Goal: Task Accomplishment & Management: Use online tool/utility

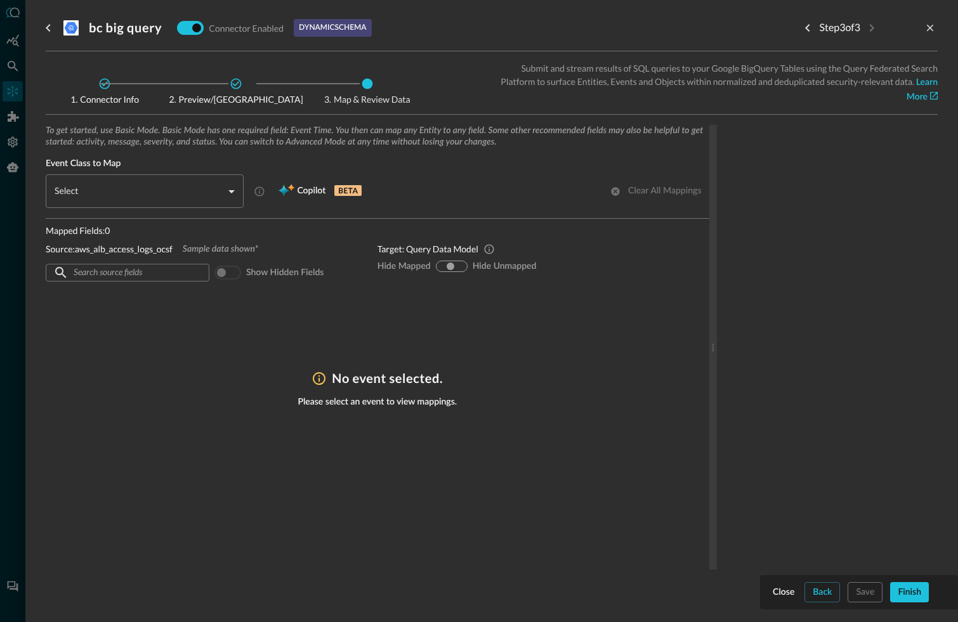
scroll to position [8, 0]
click at [218, 188] on body "Connectors Help Logout BC ​ ​ Add Connector Export Connectors Cloud Infrastruct…" at bounding box center [479, 311] width 958 height 622
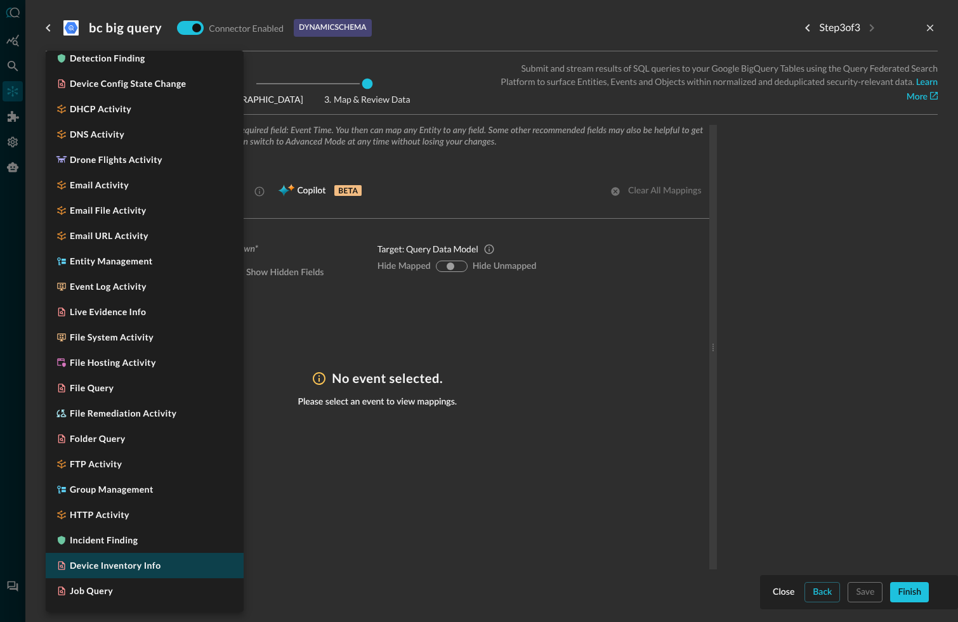
scroll to position [389, 0]
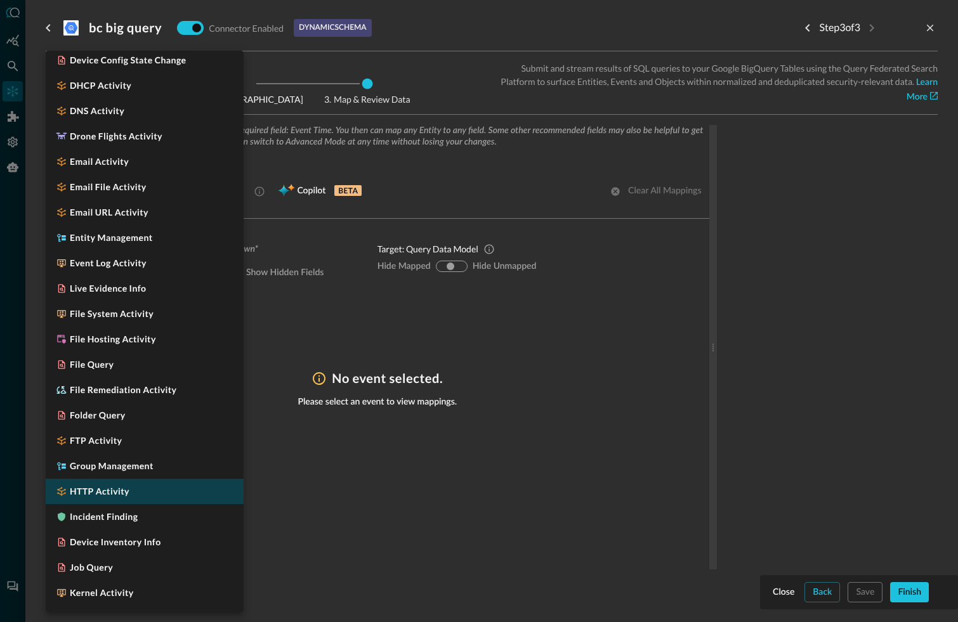
click at [83, 493] on h5 "HTTP Activity" at bounding box center [100, 491] width 60 height 13
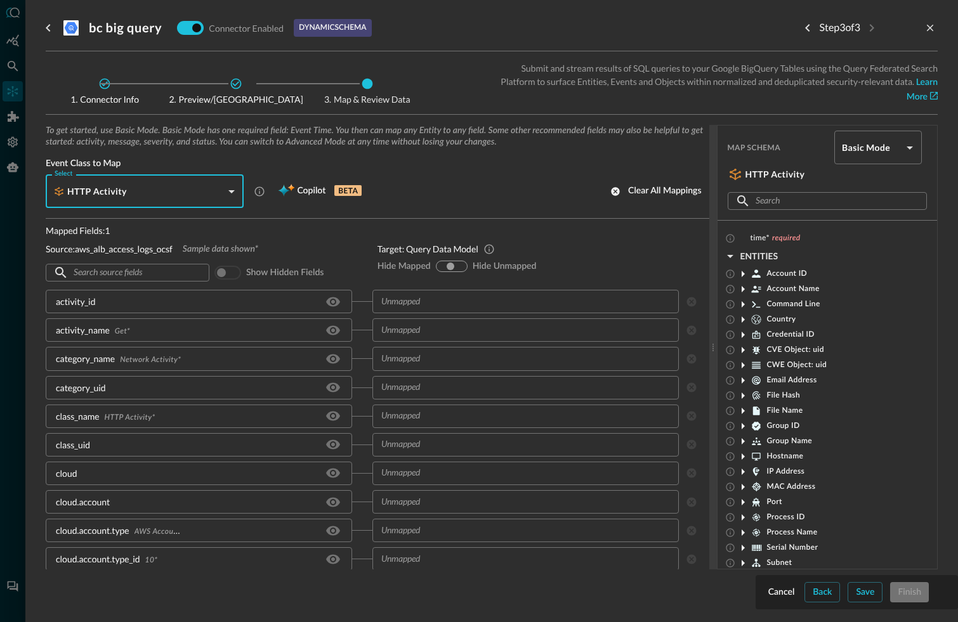
click at [473, 189] on div "Select HTTP Activity CLASS_HTTP_ACTIVITY Select Copilot BETA Clear all mappings" at bounding box center [377, 191] width 663 height 34
click at [228, 185] on body "Connectors Help Logout BC ​ ​ Add Connector Export Connectors Cloud Infrastruct…" at bounding box center [479, 311] width 958 height 622
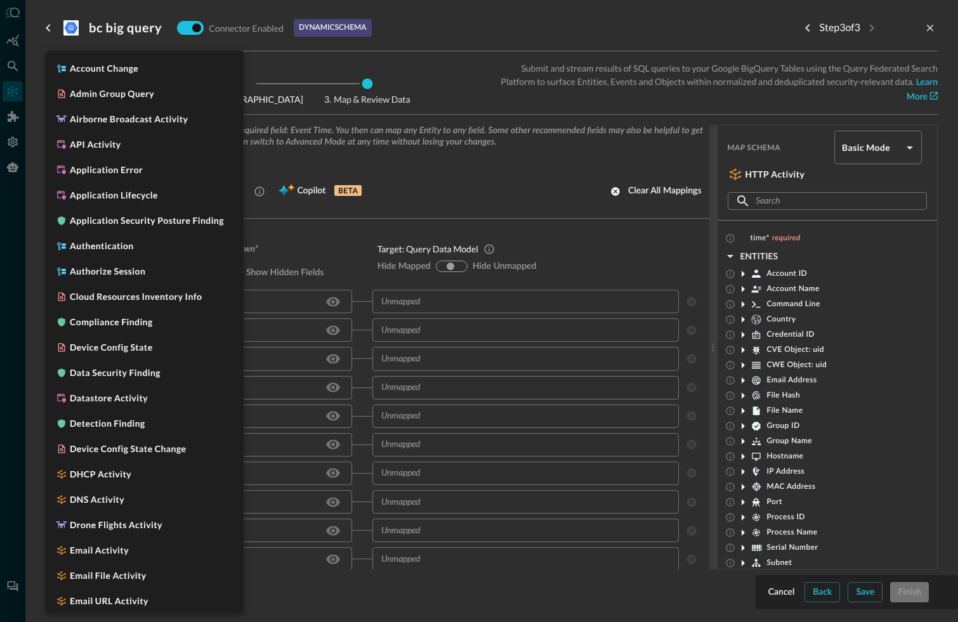
scroll to position [549, 0]
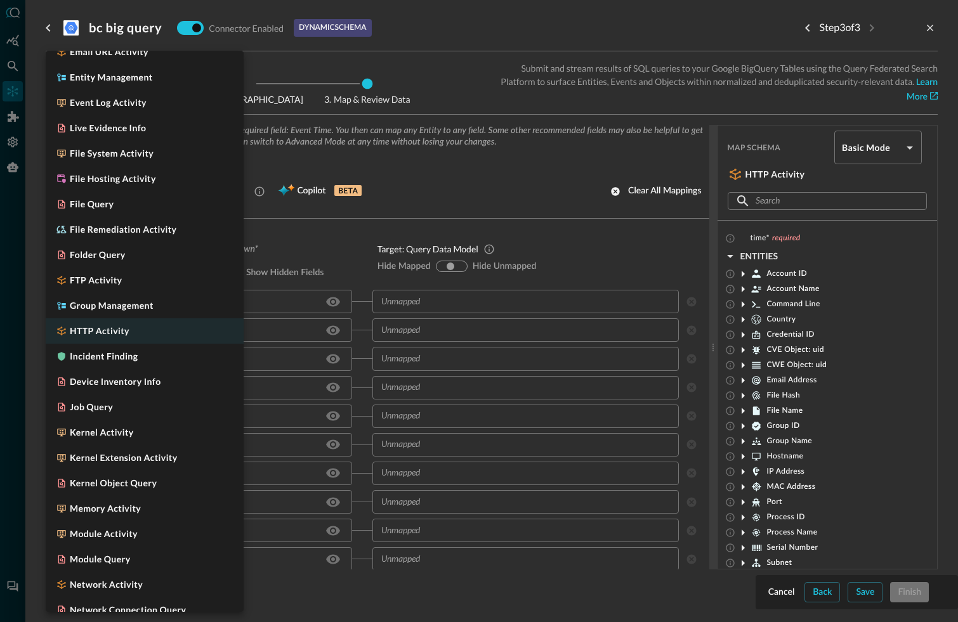
drag, startPoint x: 132, startPoint y: 176, endPoint x: 249, endPoint y: 177, distance: 117.3
click at [132, 175] on h5 "File Hosting Activity" at bounding box center [113, 179] width 86 height 13
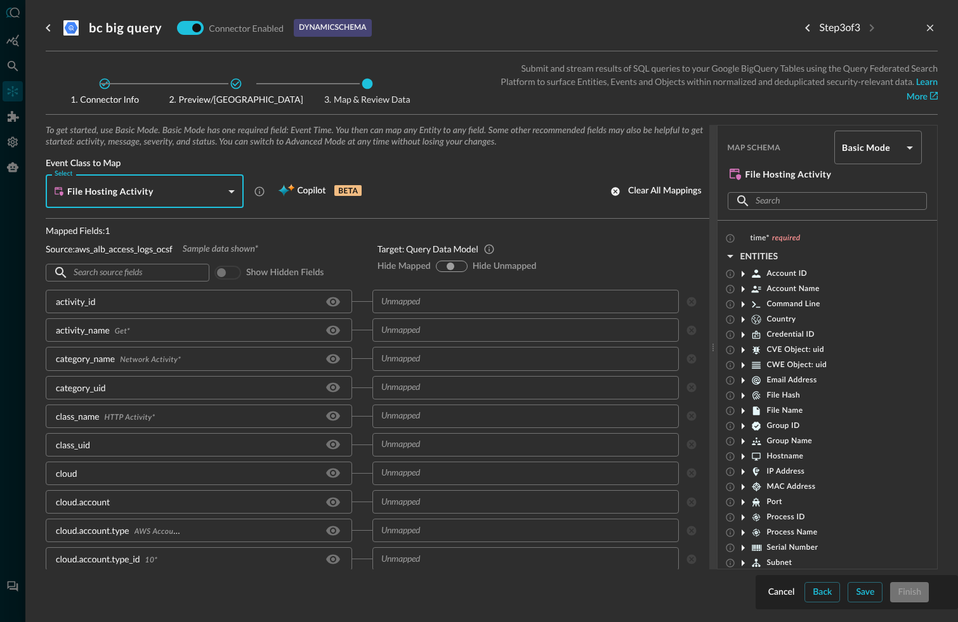
click at [231, 186] on body "Connectors Help Logout BC ​ ​ Add Connector Export Connectors Cloud Infrastruct…" at bounding box center [479, 311] width 958 height 622
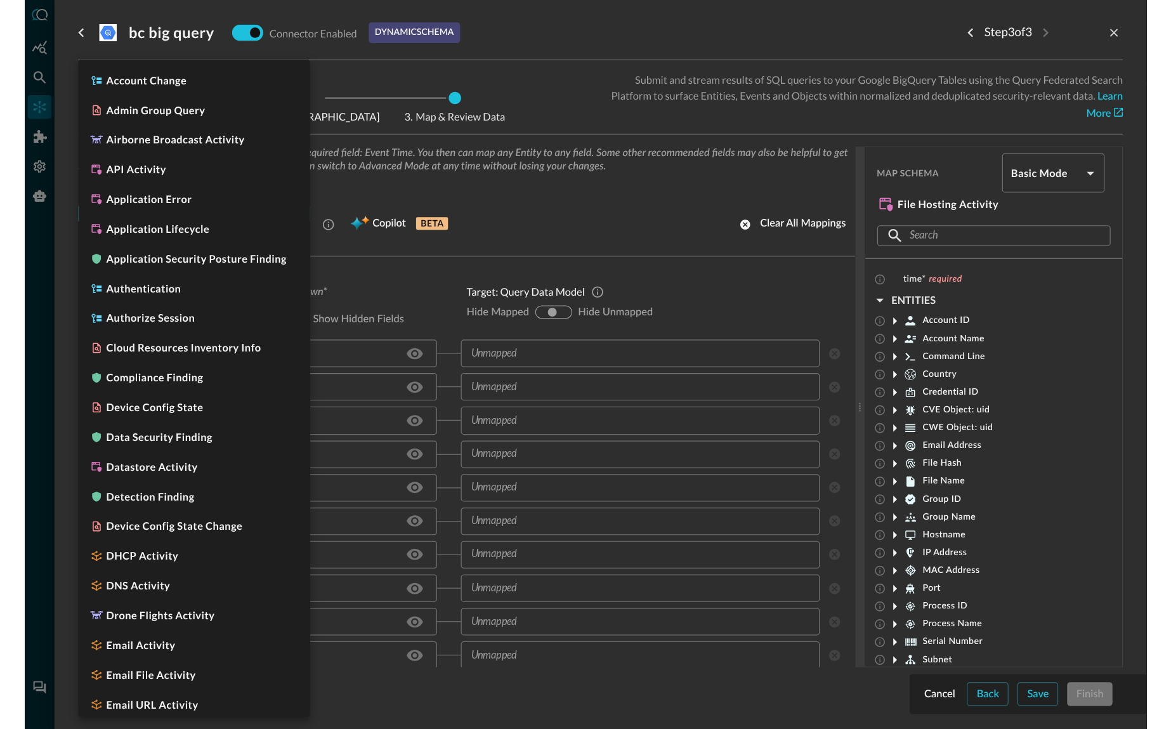
scroll to position [397, 0]
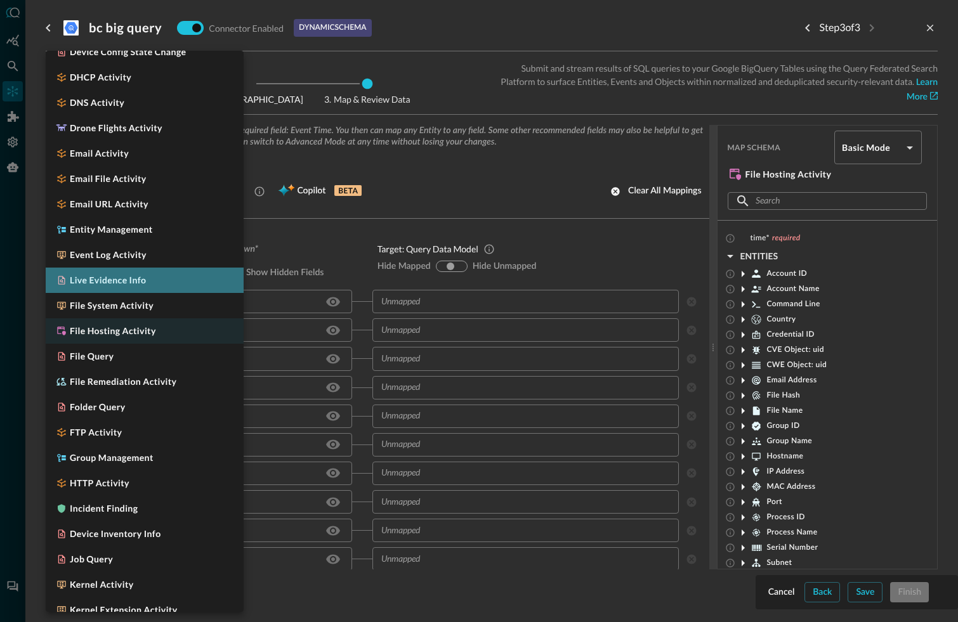
click at [145, 285] on h5 "Live Evidence Info" at bounding box center [108, 280] width 76 height 13
type input "CLASS_EVIDENCE_INFO"
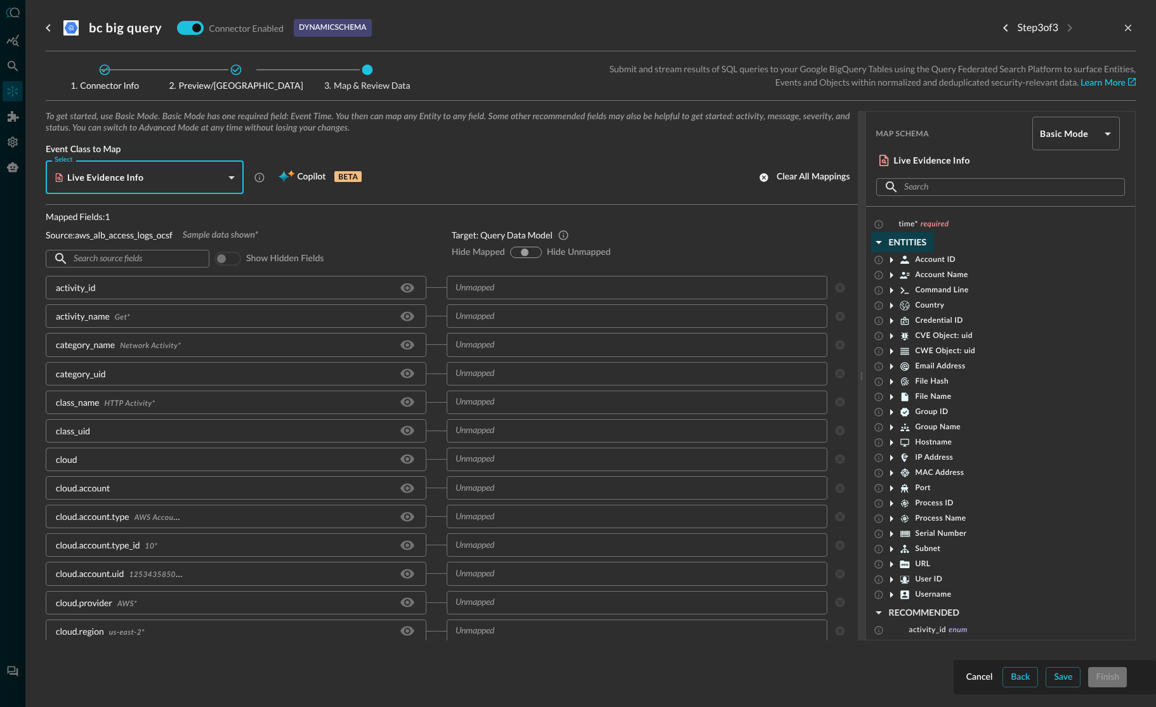
click at [878, 242] on icon "button" at bounding box center [878, 242] width 6 height 3
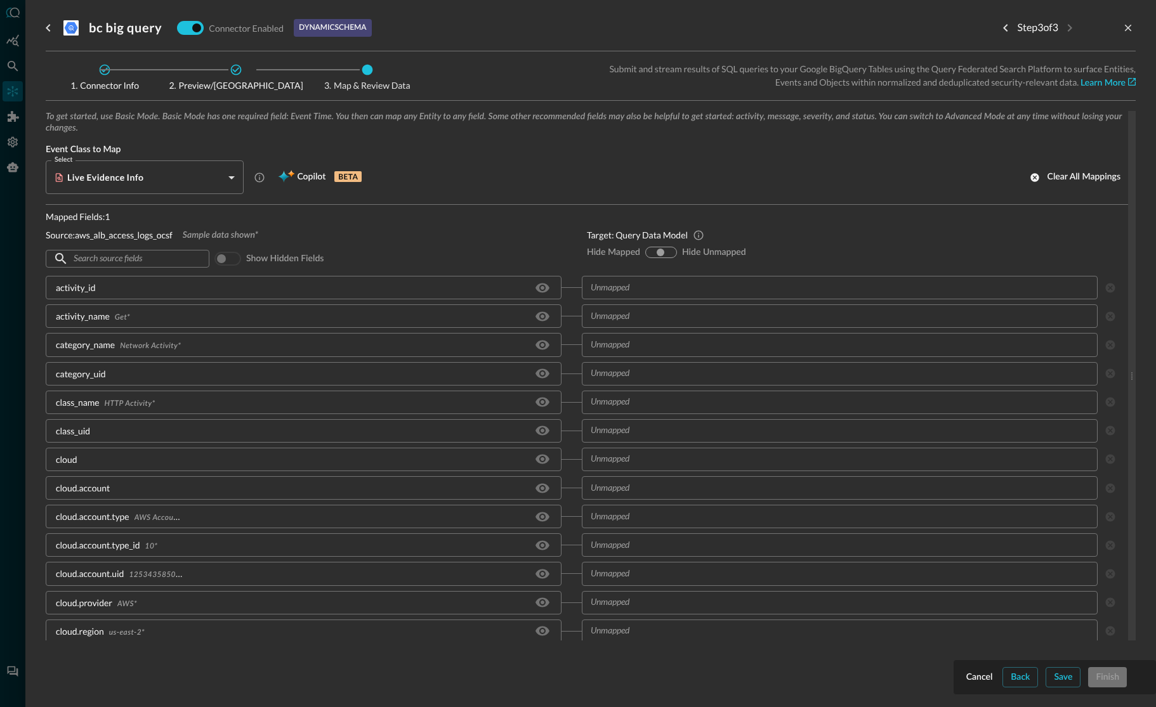
click at [957, 400] on div at bounding box center [1132, 376] width 8 height 530
click at [954, 381] on div "To get started, use Basic Mode. Basic Mode has one required field: Event Time. …" at bounding box center [591, 376] width 1090 height 530
click at [946, 401] on div "To get started, use Basic Mode. Basic Mode has one required field: Event Time. …" at bounding box center [591, 376] width 1090 height 530
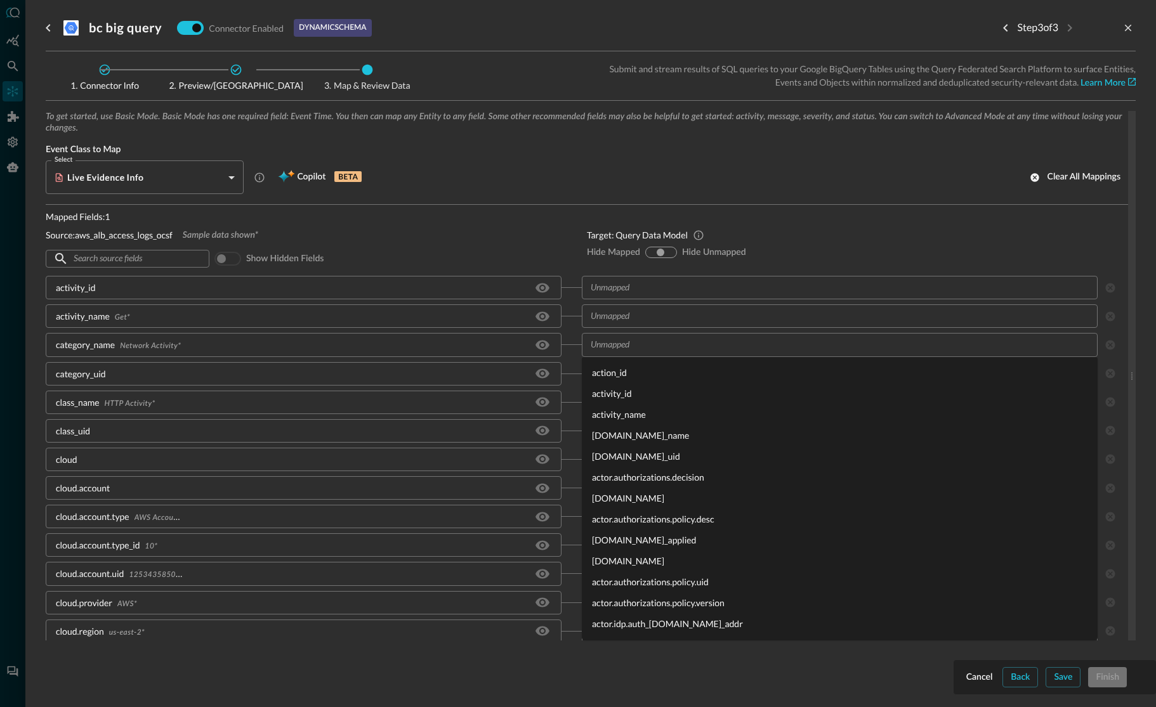
drag, startPoint x: 1041, startPoint y: 353, endPoint x: 1059, endPoint y: 351, distance: 17.9
click at [957, 353] on div "​" at bounding box center [840, 344] width 516 height 23
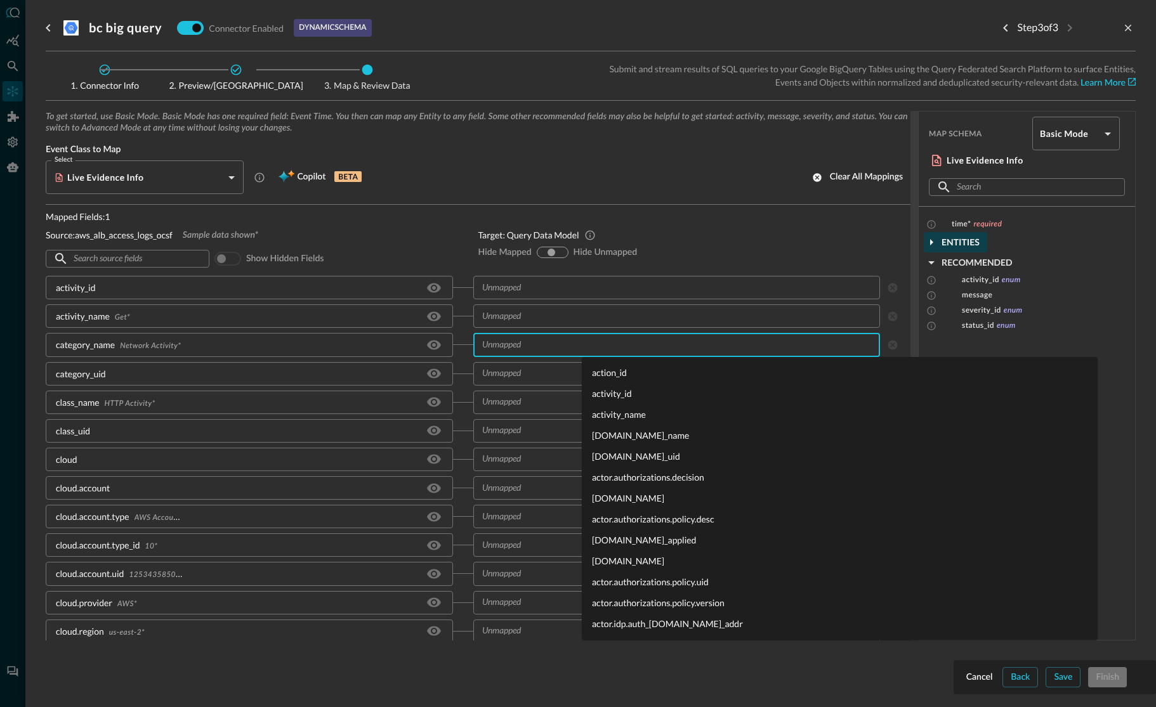
click at [957, 378] on body "Connectors Help Logout BC ​ ​ Add Connector Export Connectors Cloud Infrastruct…" at bounding box center [578, 353] width 1156 height 707
click at [833, 214] on div "Target: Query Data Model Hide Mapped hide-mapped show-all hide-unmapped Hide Un…" at bounding box center [694, 240] width 433 height 61
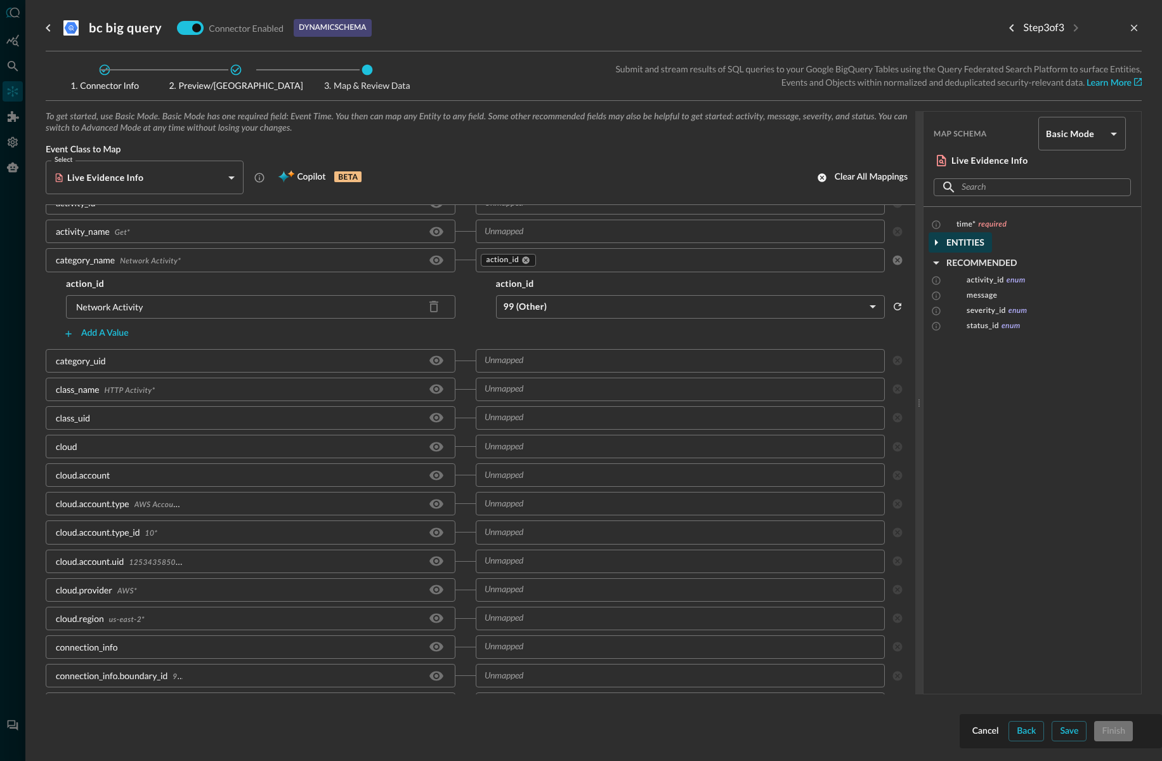
scroll to position [83, 0]
click at [957, 135] on body "Connectors Help Logout BC ​ ​ Add Connector Export Connectors Cloud Infrastruct…" at bounding box center [581, 380] width 1162 height 761
click at [957, 164] on li "Advanced Mode" at bounding box center [1082, 167] width 88 height 25
type input "advanced"
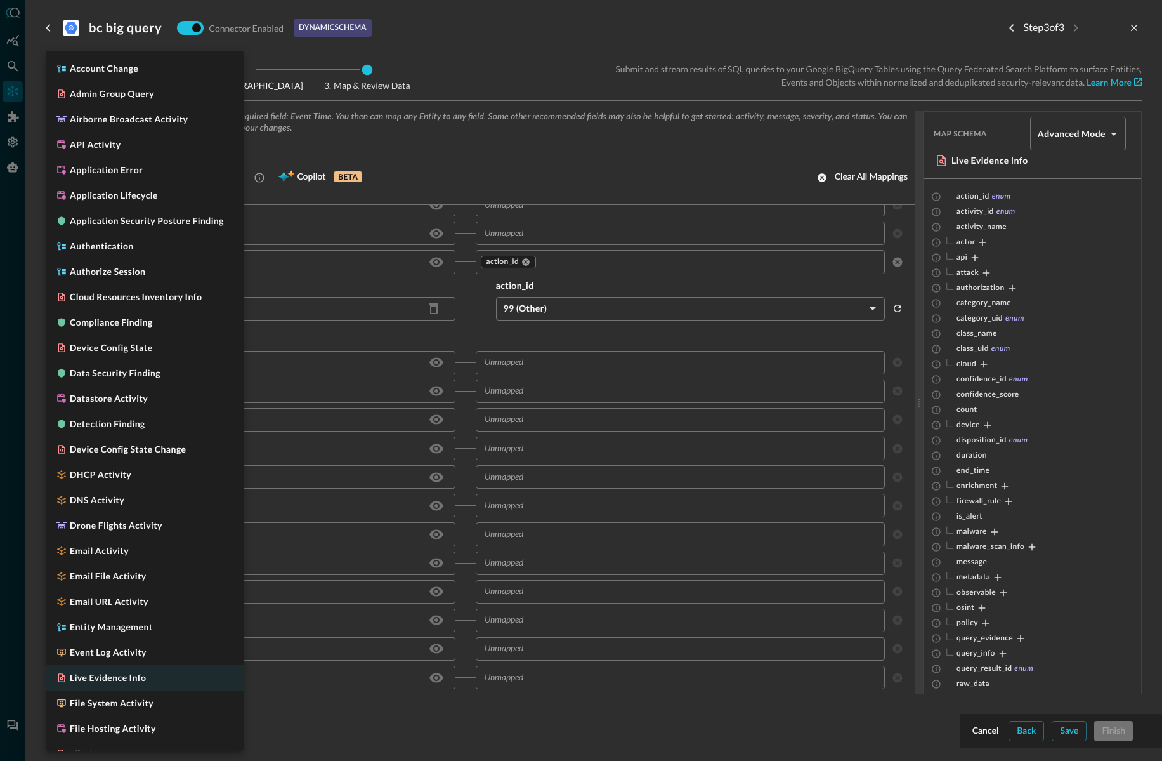
click at [230, 174] on body "Connectors Help Logout BC ​ ​ Add Connector Export Connectors Cloud Infrastruct…" at bounding box center [581, 380] width 1162 height 761
drag, startPoint x: 112, startPoint y: 374, endPoint x: 117, endPoint y: 362, distance: 12.5
click at [114, 370] on h5 "Data Security Finding" at bounding box center [115, 373] width 91 height 13
type input "CLASS_DATA_SECURITY_FINDING"
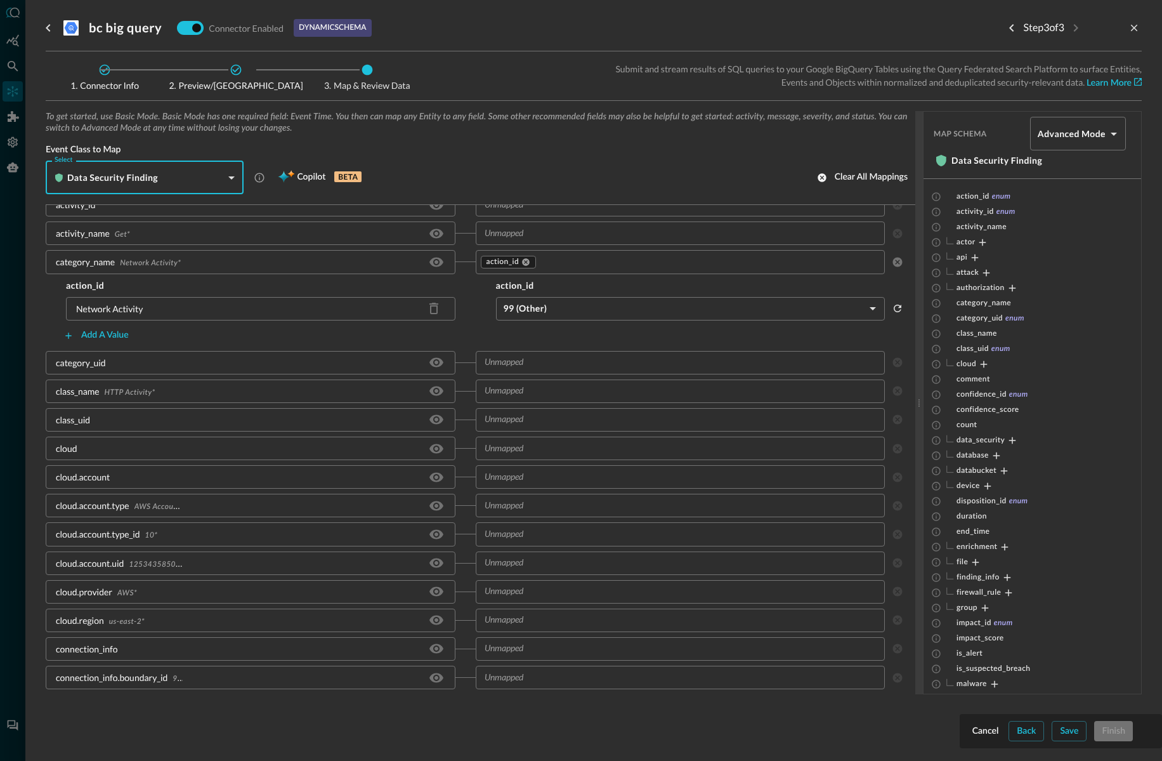
click at [306, 174] on span "Copilot" at bounding box center [311, 177] width 29 height 16
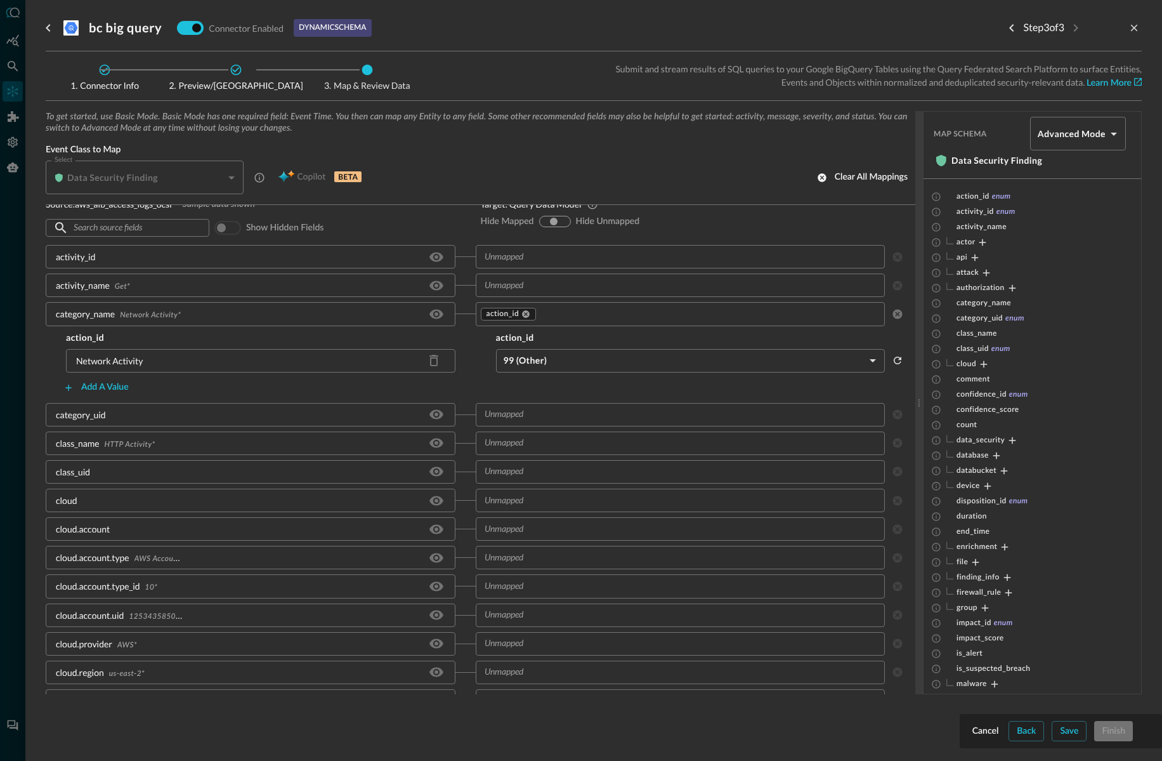
scroll to position [0, 0]
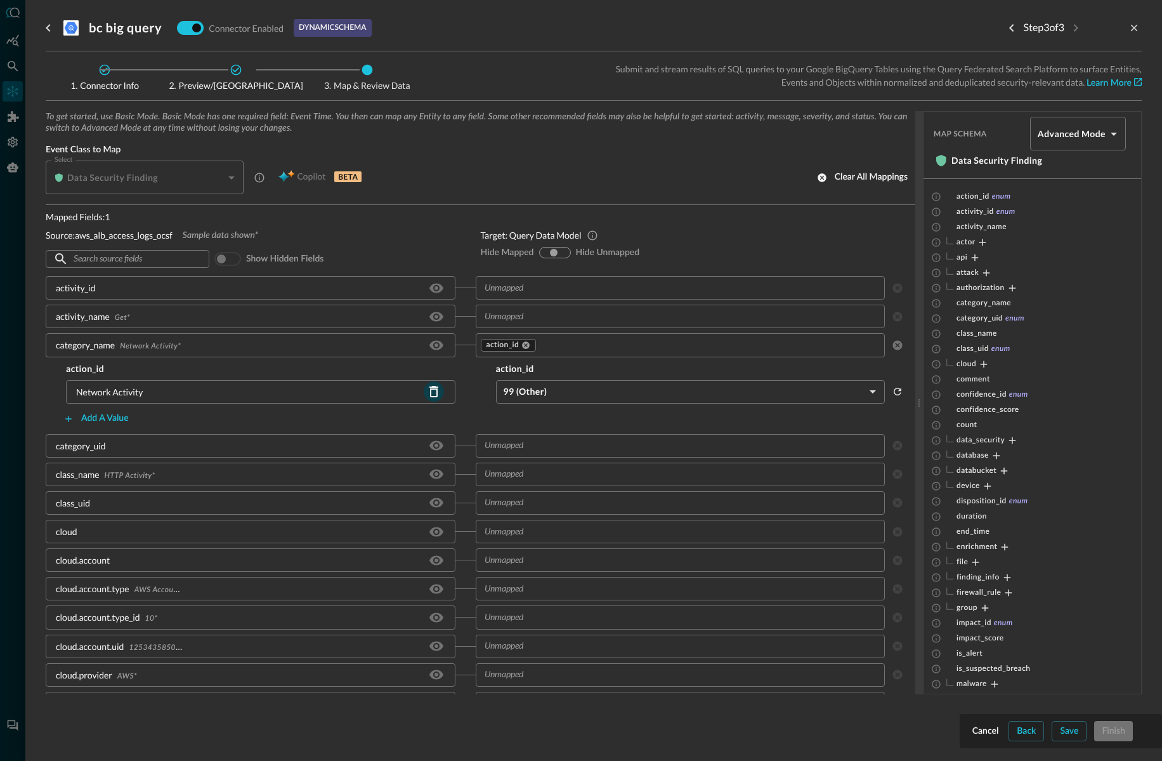
click at [431, 388] on icon "Delete source field" at bounding box center [433, 391] width 9 height 11
click at [433, 389] on icon "Delete source field" at bounding box center [433, 391] width 9 height 11
click at [431, 388] on icon "Delete source field" at bounding box center [433, 391] width 15 height 15
click at [433, 390] on icon "Delete source field" at bounding box center [433, 391] width 15 height 15
click at [436, 391] on icon "Delete source field" at bounding box center [433, 391] width 9 height 11
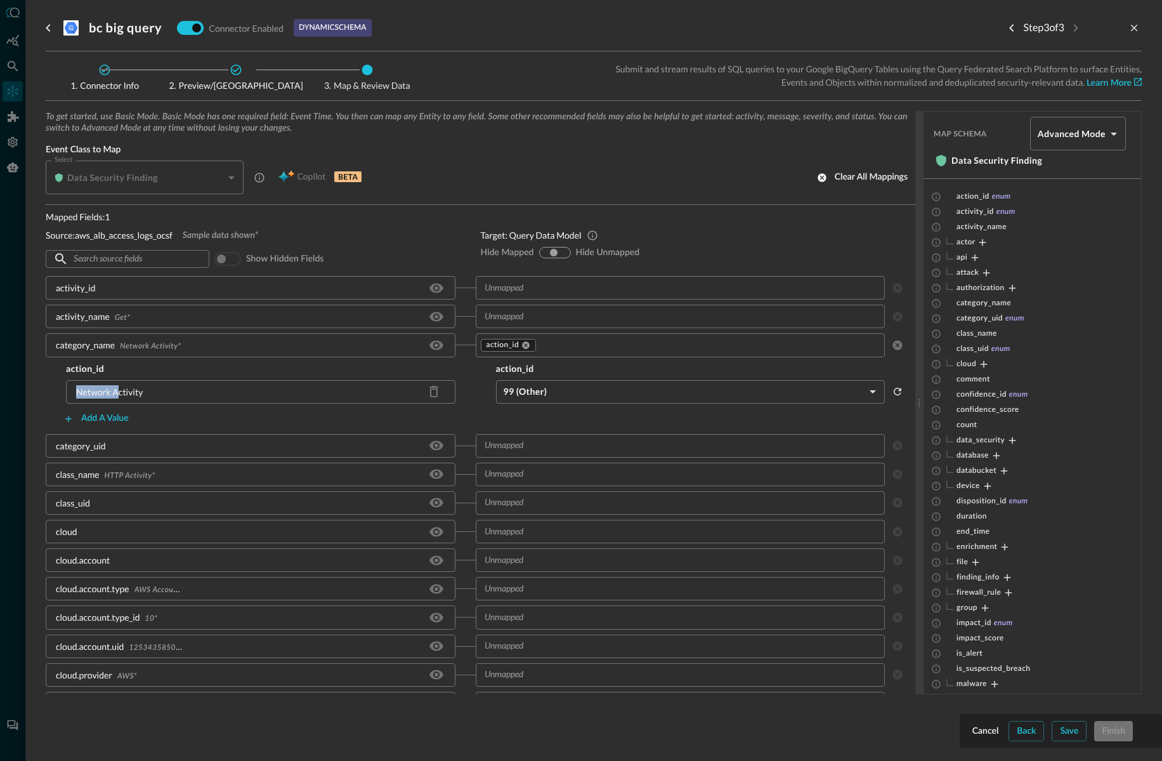
click at [118, 385] on p "Network Activity" at bounding box center [109, 391] width 67 height 13
click at [896, 343] on icon "clear selected values" at bounding box center [897, 344] width 11 height 11
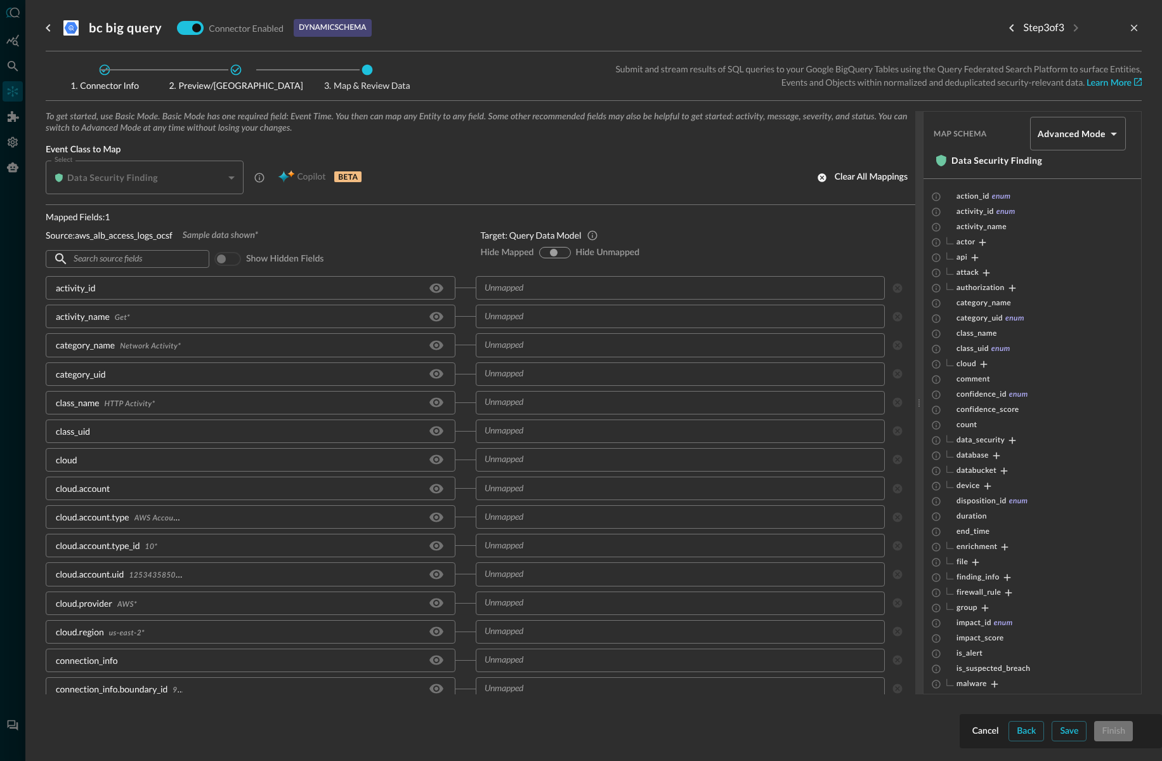
click at [310, 178] on div "Copilot BETA" at bounding box center [319, 177] width 99 height 20
click at [552, 250] on input "show-all" at bounding box center [554, 253] width 8 height 8
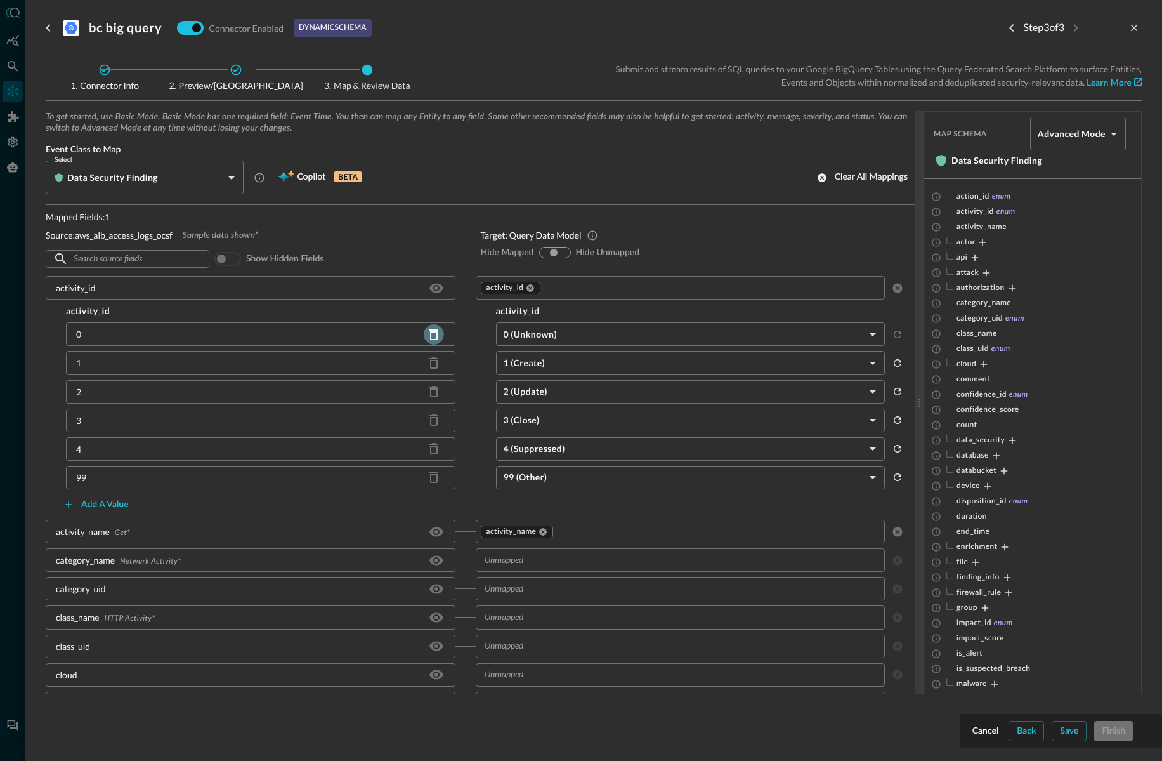
click at [439, 330] on icon "Delete source field" at bounding box center [433, 334] width 15 height 15
click at [431, 332] on icon "Delete source field" at bounding box center [433, 334] width 15 height 15
click at [432, 333] on icon "Delete source field" at bounding box center [433, 334] width 15 height 15
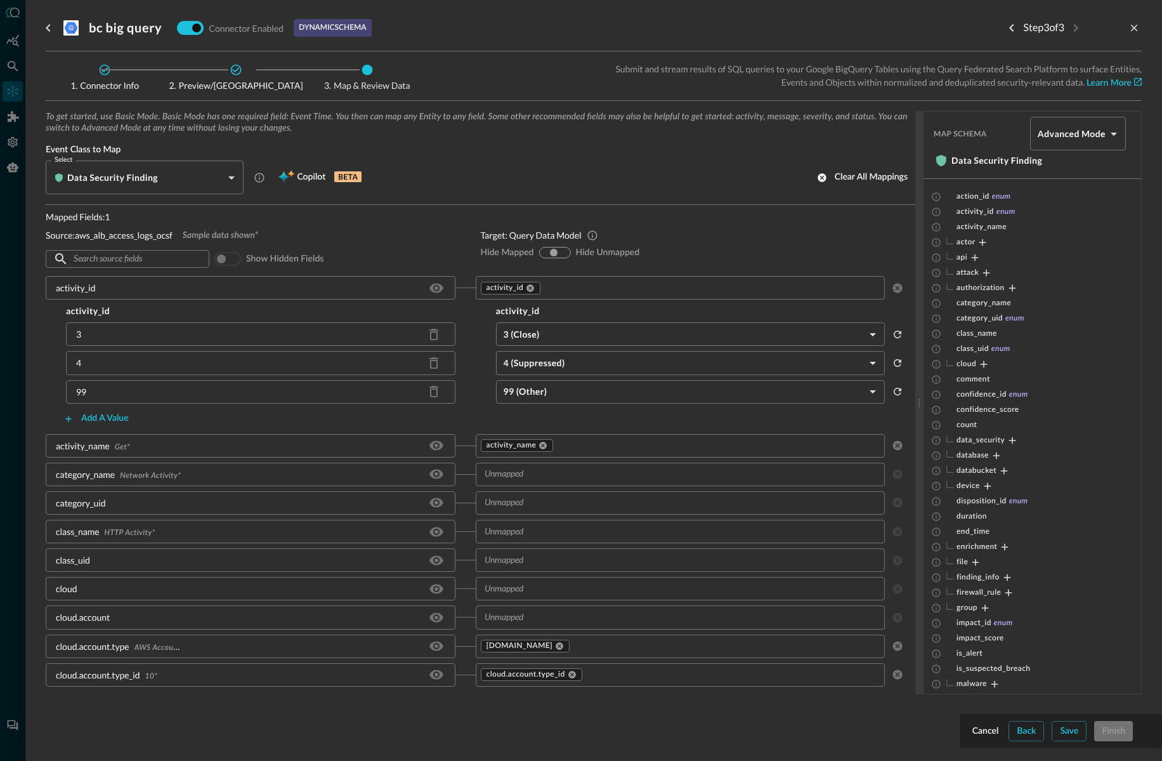
drag, startPoint x: 897, startPoint y: 331, endPoint x: 908, endPoint y: 340, distance: 14.5
click at [898, 332] on icon "reset selected values" at bounding box center [897, 334] width 11 height 11
click at [902, 362] on icon "reset selected values" at bounding box center [897, 362] width 11 height 11
click at [258, 173] on icon "A Data Security Finding describes detections or alerts generated by various dat…" at bounding box center [259, 177] width 11 height 11
click at [351, 173] on p "BETA" at bounding box center [347, 176] width 27 height 11
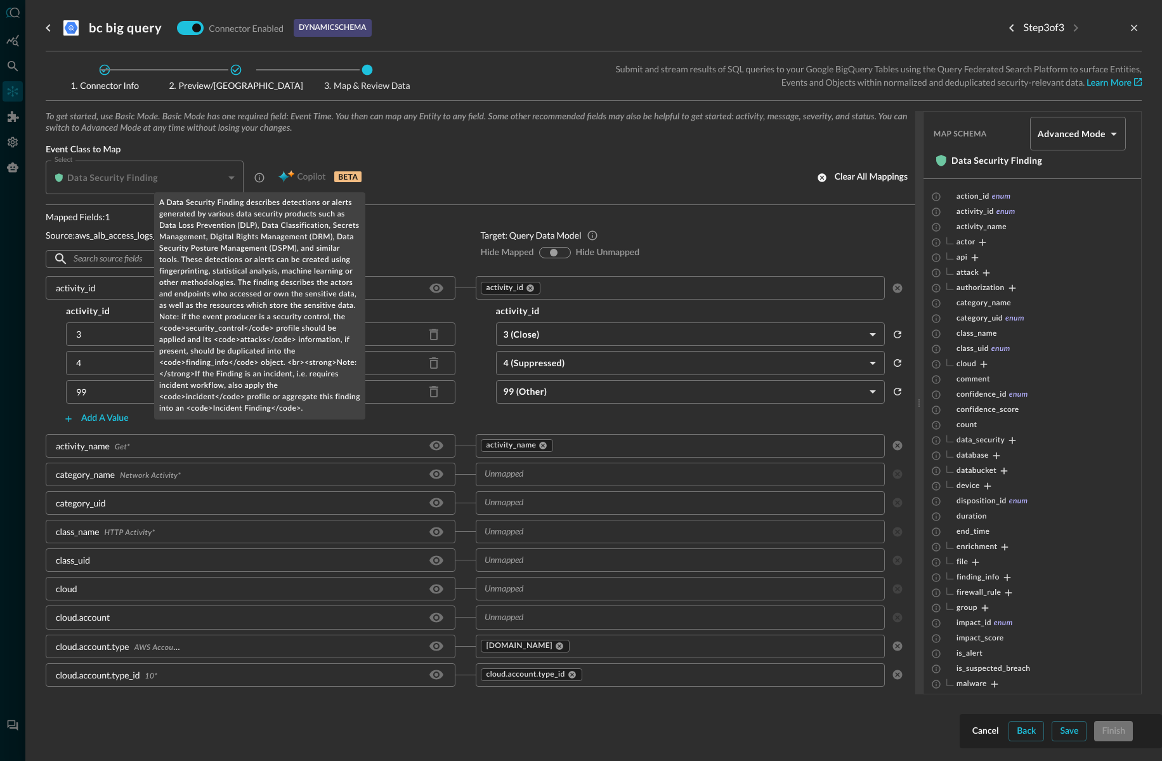
click at [261, 177] on icon "A Data Security Finding describes detections or alerts generated by various dat…" at bounding box center [259, 177] width 11 height 11
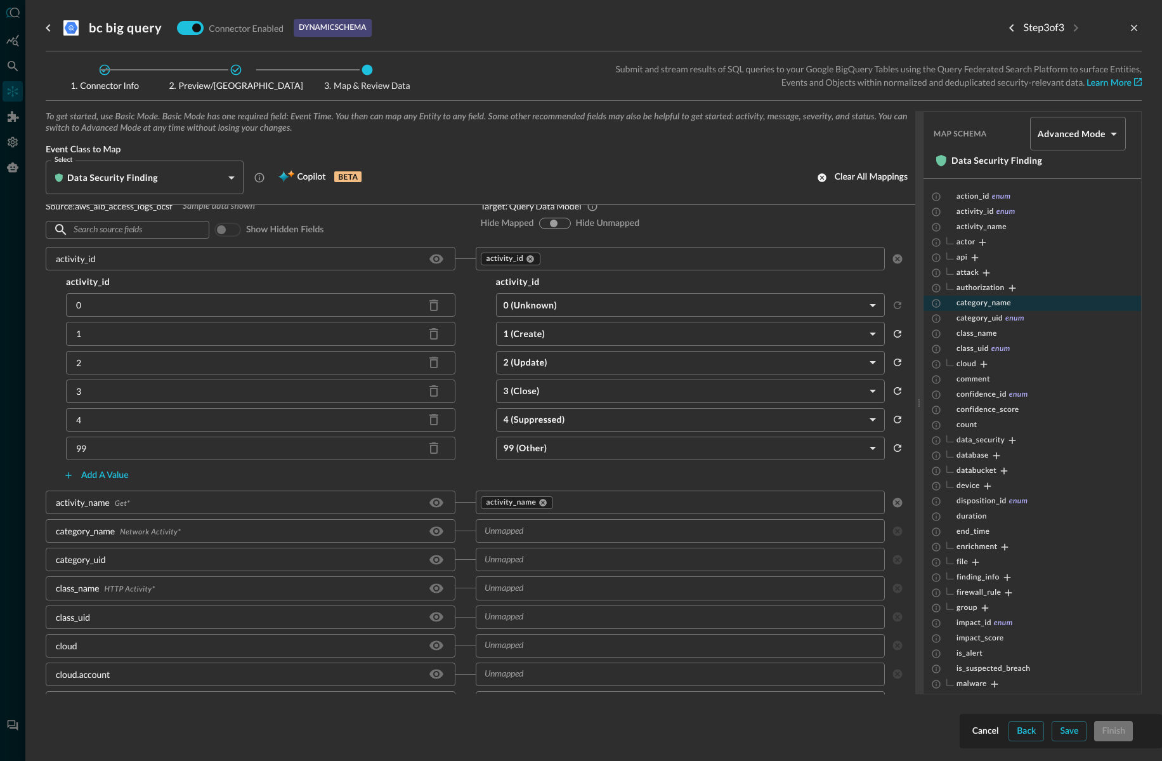
scroll to position [19, 0]
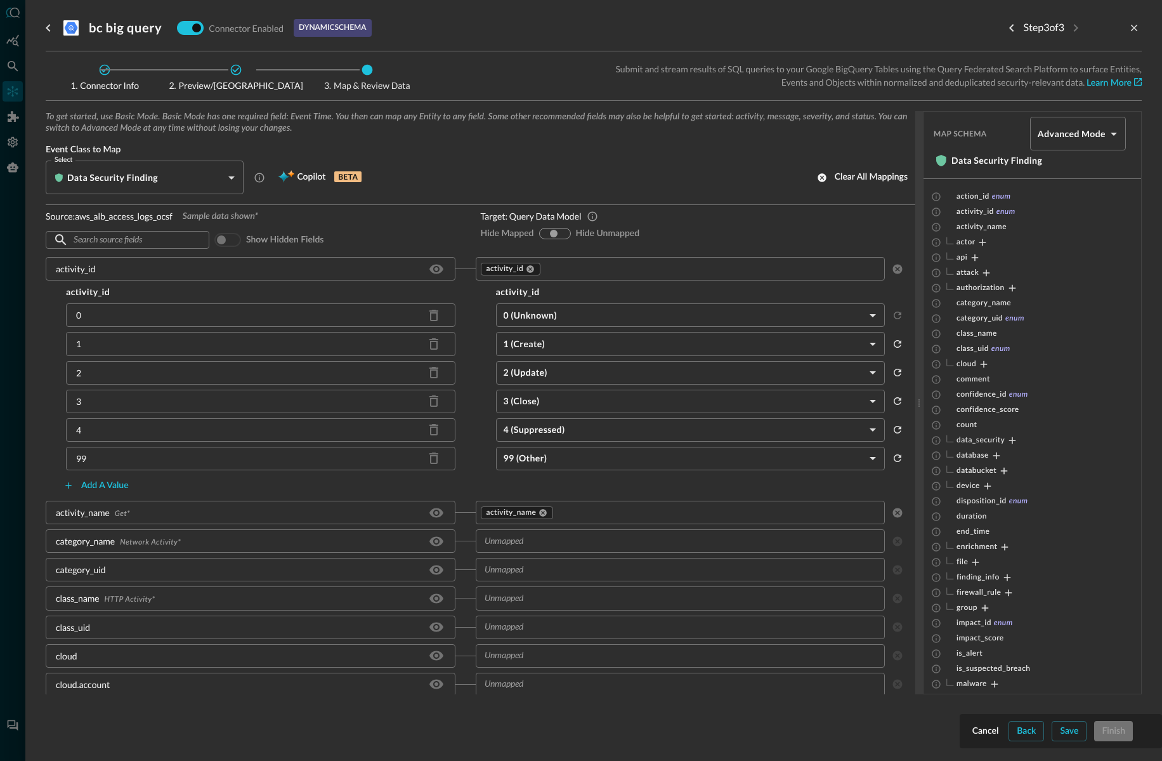
click at [554, 232] on input "show-all" at bounding box center [554, 234] width 8 height 8
click at [551, 231] on input "show-all" at bounding box center [554, 234] width 8 height 8
click at [542, 230] on input "hide-mapped" at bounding box center [545, 234] width 8 height 8
radio input "true"
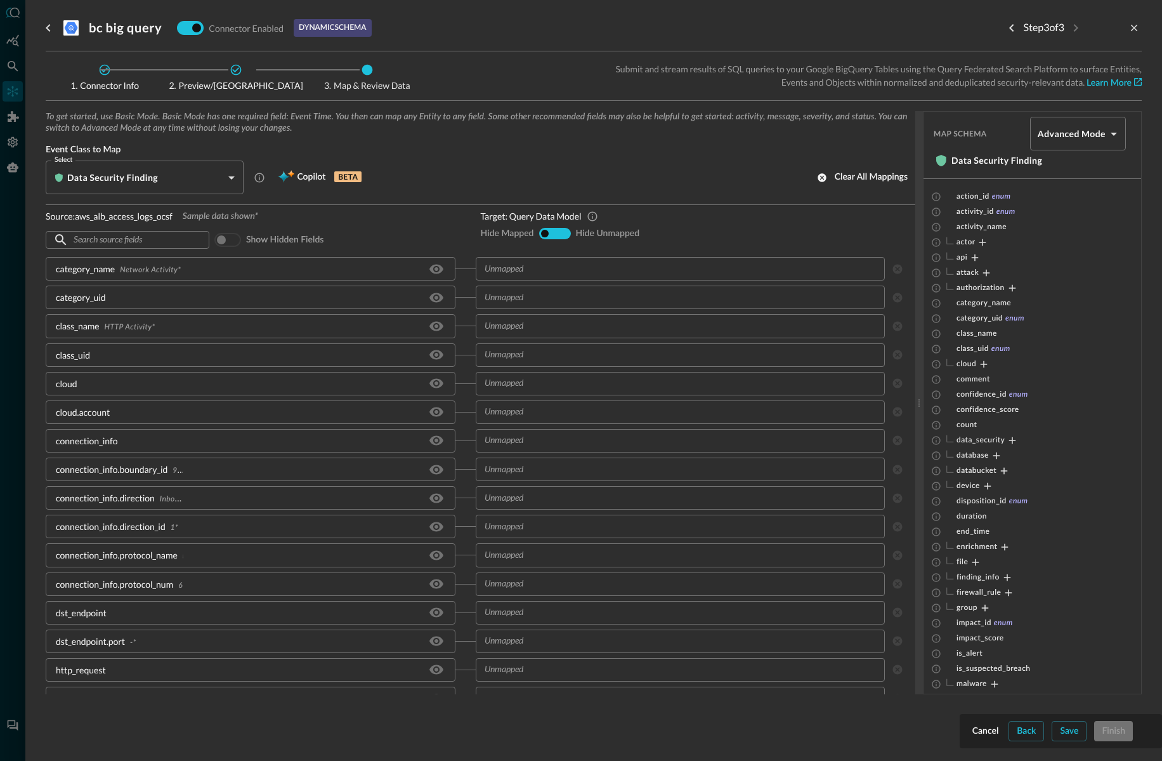
click at [556, 232] on input "show-all" at bounding box center [554, 234] width 8 height 8
radio input "true"
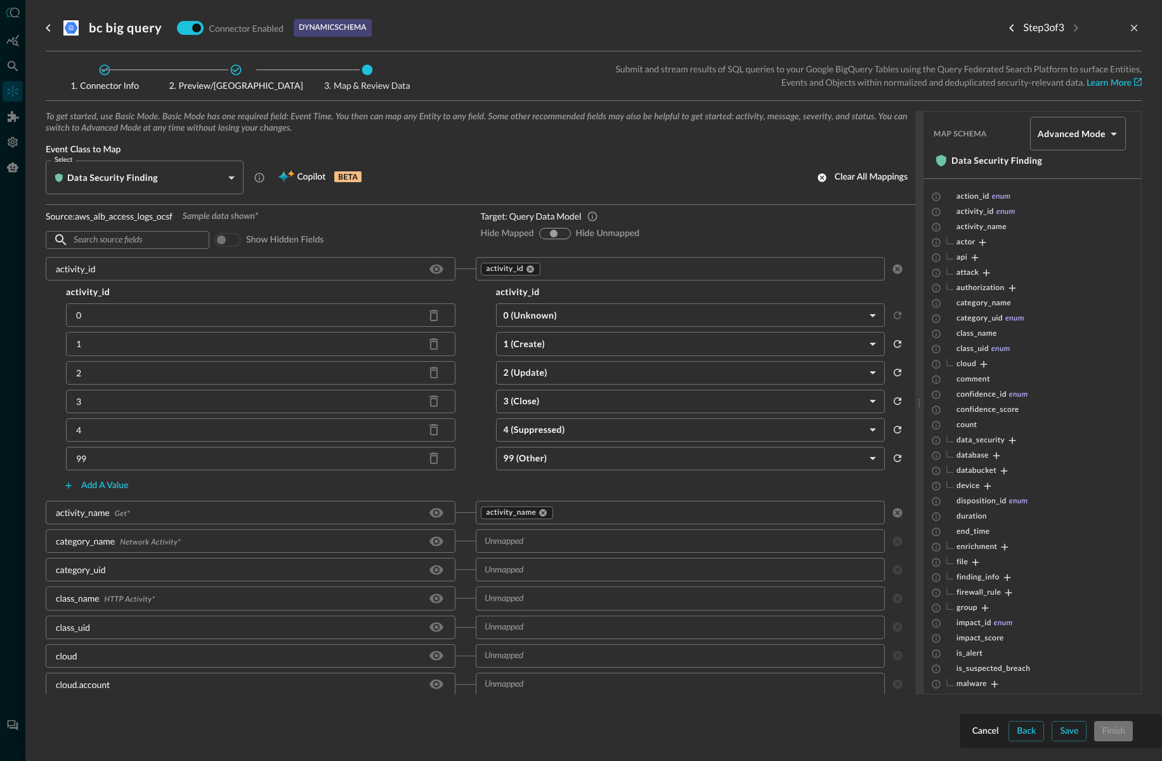
click at [565, 230] on input "hide-unmapped" at bounding box center [563, 234] width 8 height 8
radio input "true"
click at [554, 232] on input "show-all" at bounding box center [554, 234] width 8 height 8
radio input "true"
click at [543, 231] on input "hide-mapped" at bounding box center [545, 234] width 8 height 8
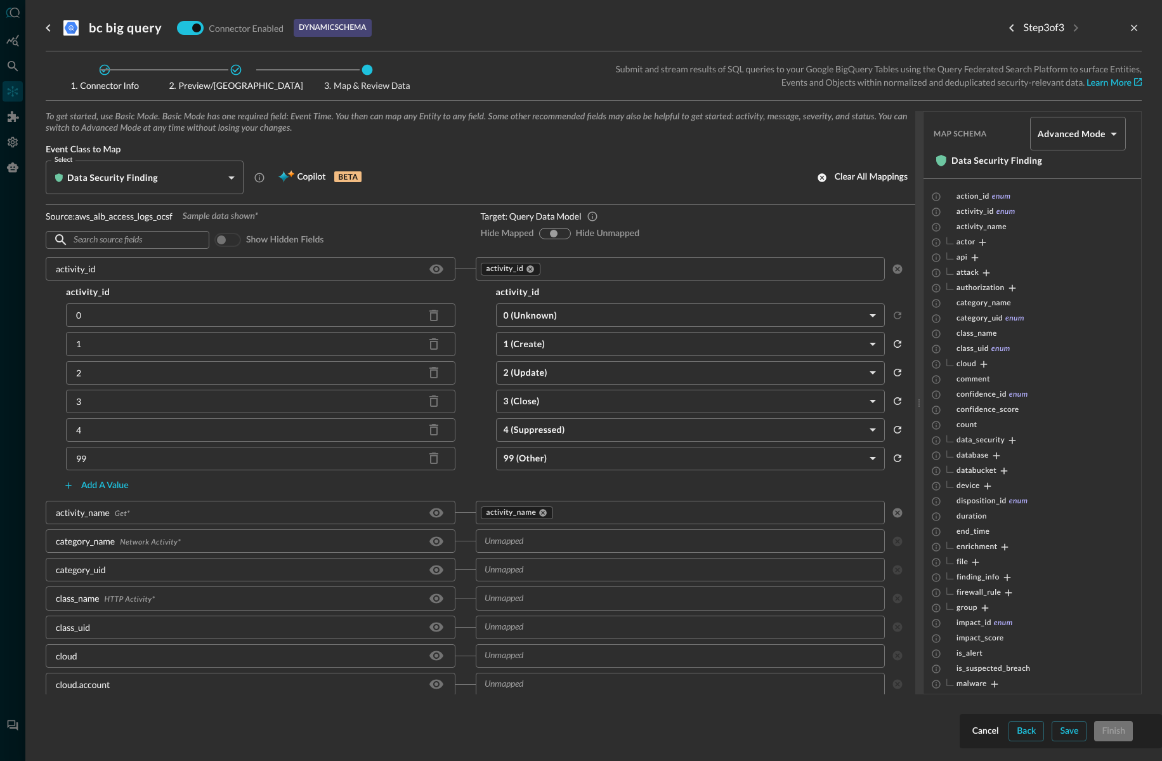
radio input "true"
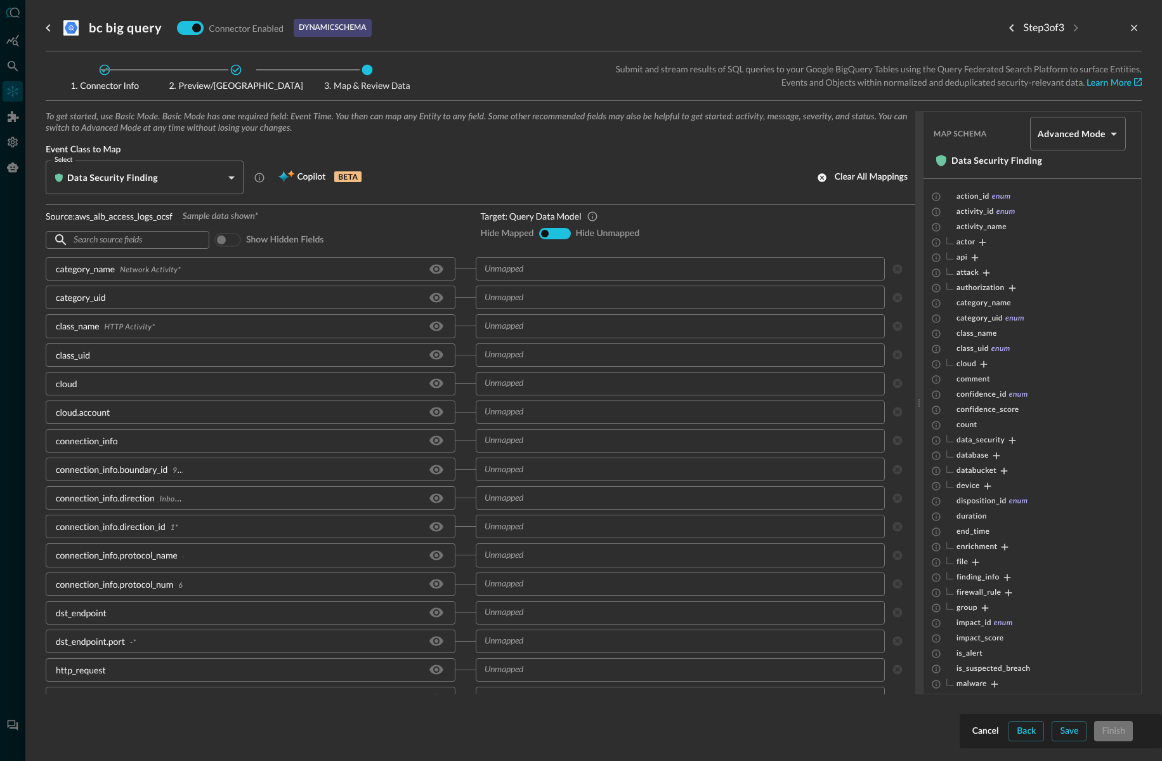
click at [565, 232] on input "hide-unmapped" at bounding box center [563, 234] width 8 height 8
radio input "true"
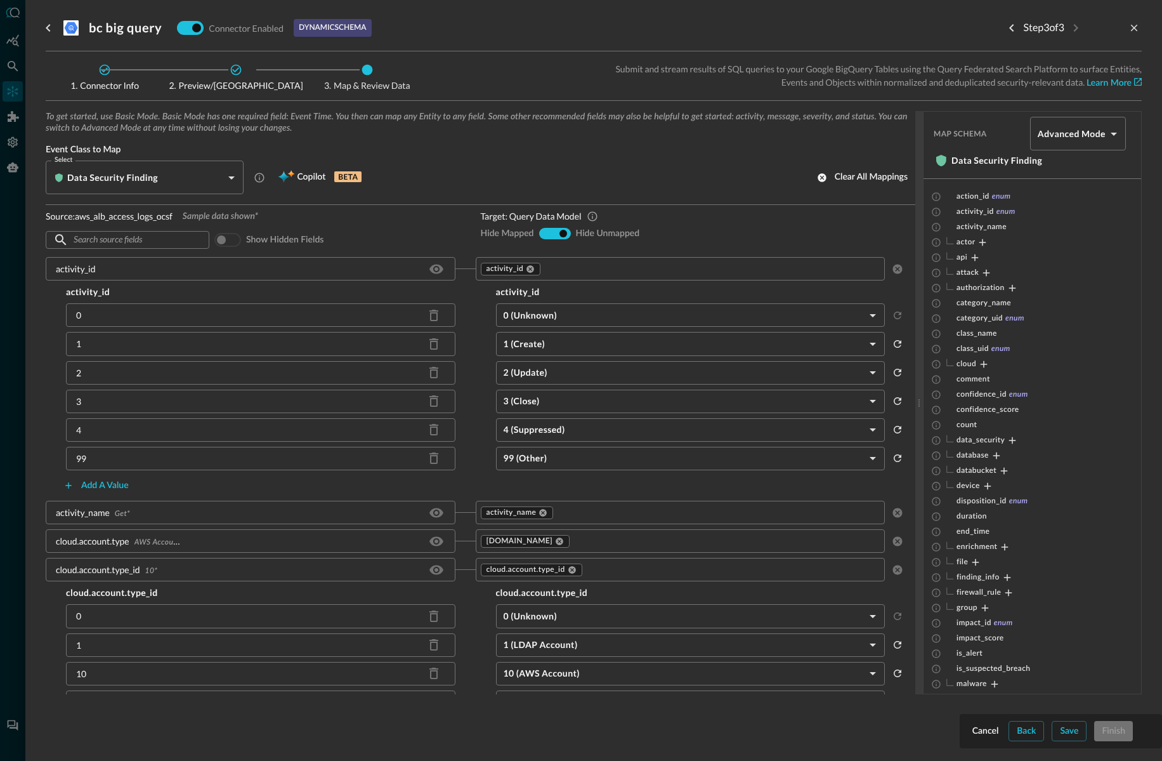
click at [232, 240] on span at bounding box center [227, 240] width 27 height 14
click at [220, 240] on span at bounding box center [227, 240] width 27 height 14
click at [280, 239] on span "Show hidden fields" at bounding box center [284, 239] width 77 height 11
click at [434, 267] on icon "Hide/Show source field" at bounding box center [436, 268] width 15 height 15
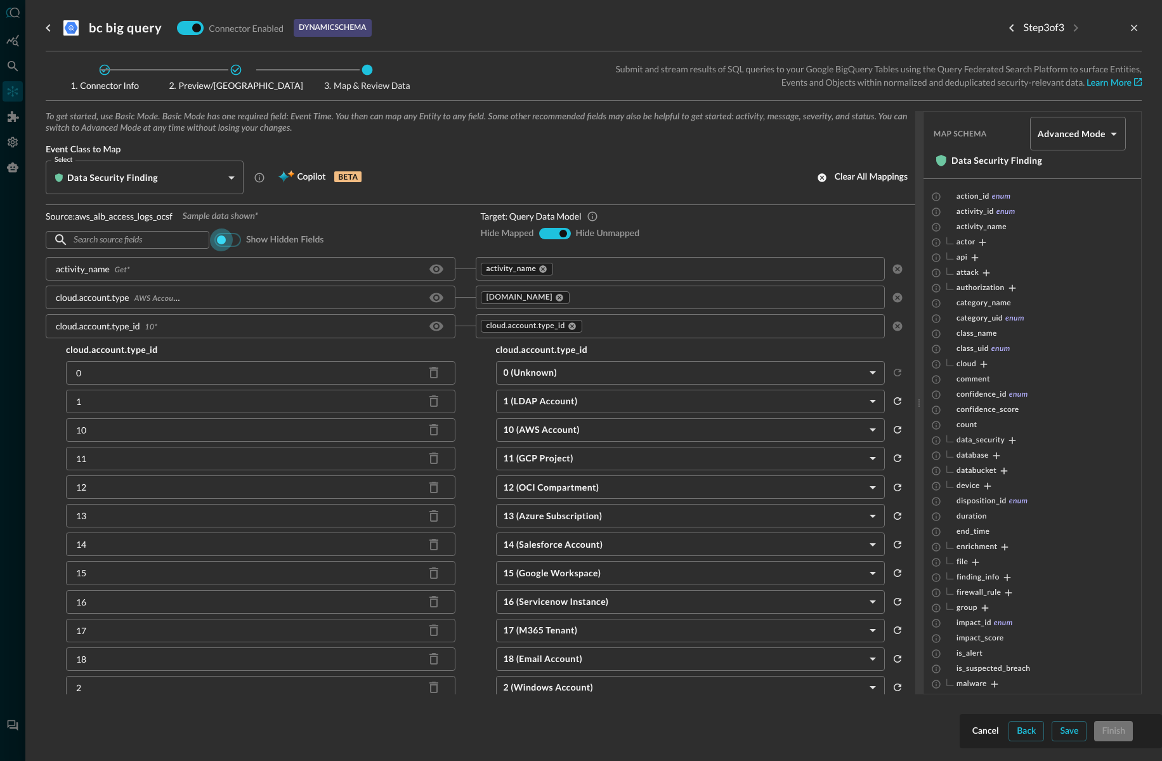
click at [218, 237] on input "checkbox" at bounding box center [221, 239] width 70 height 23
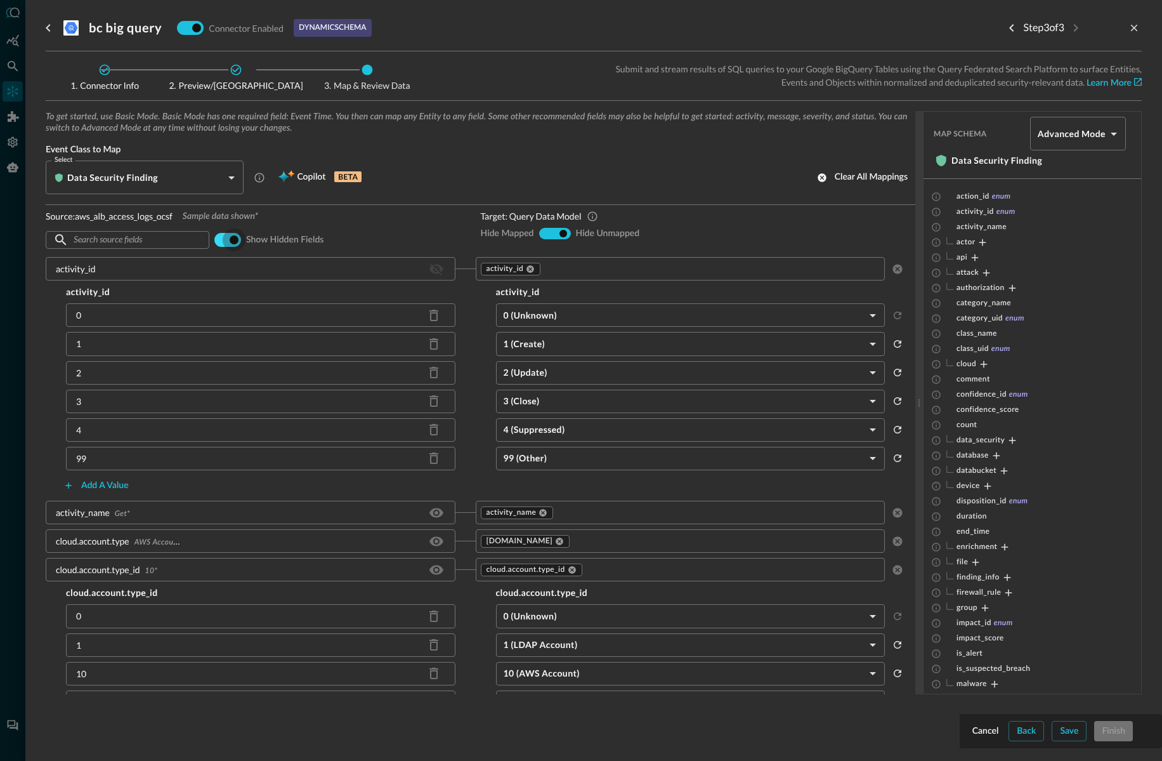
click at [228, 238] on input "checkbox" at bounding box center [234, 239] width 70 height 23
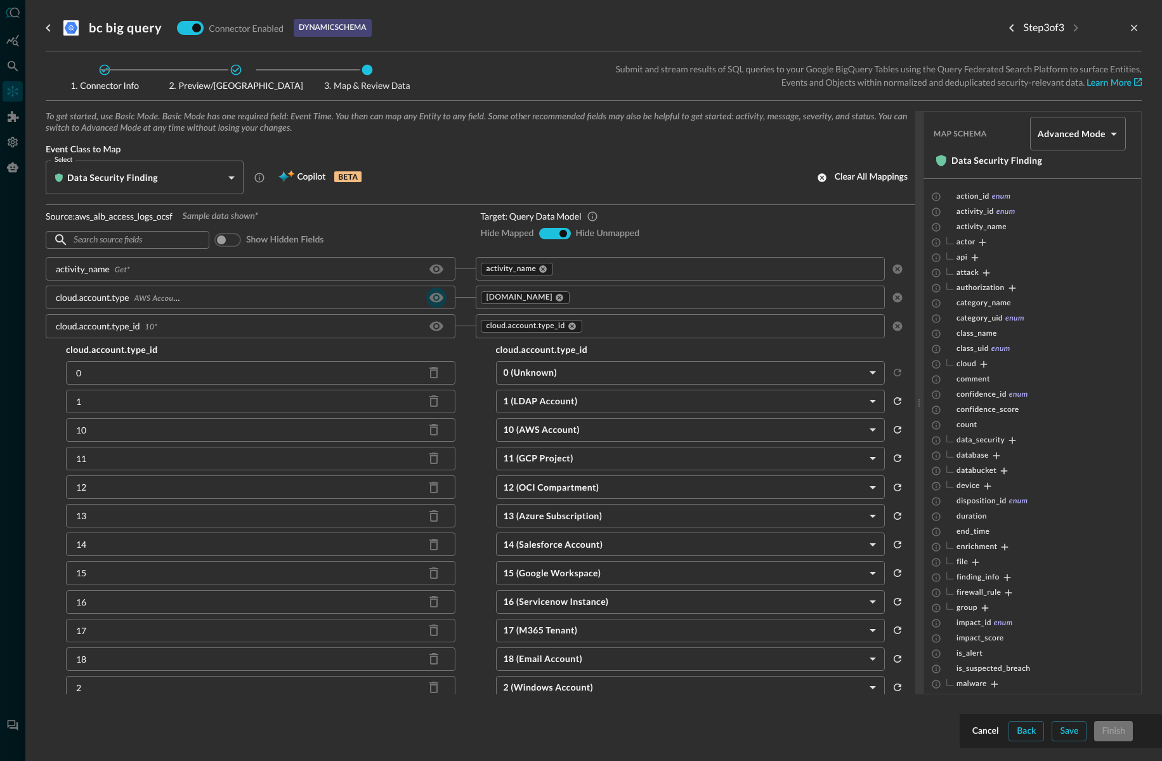
click at [429, 266] on icon "Hide/Show source field" at bounding box center [436, 268] width 15 height 15
click at [434, 270] on icon "Hide/Show source field" at bounding box center [436, 268] width 15 height 15
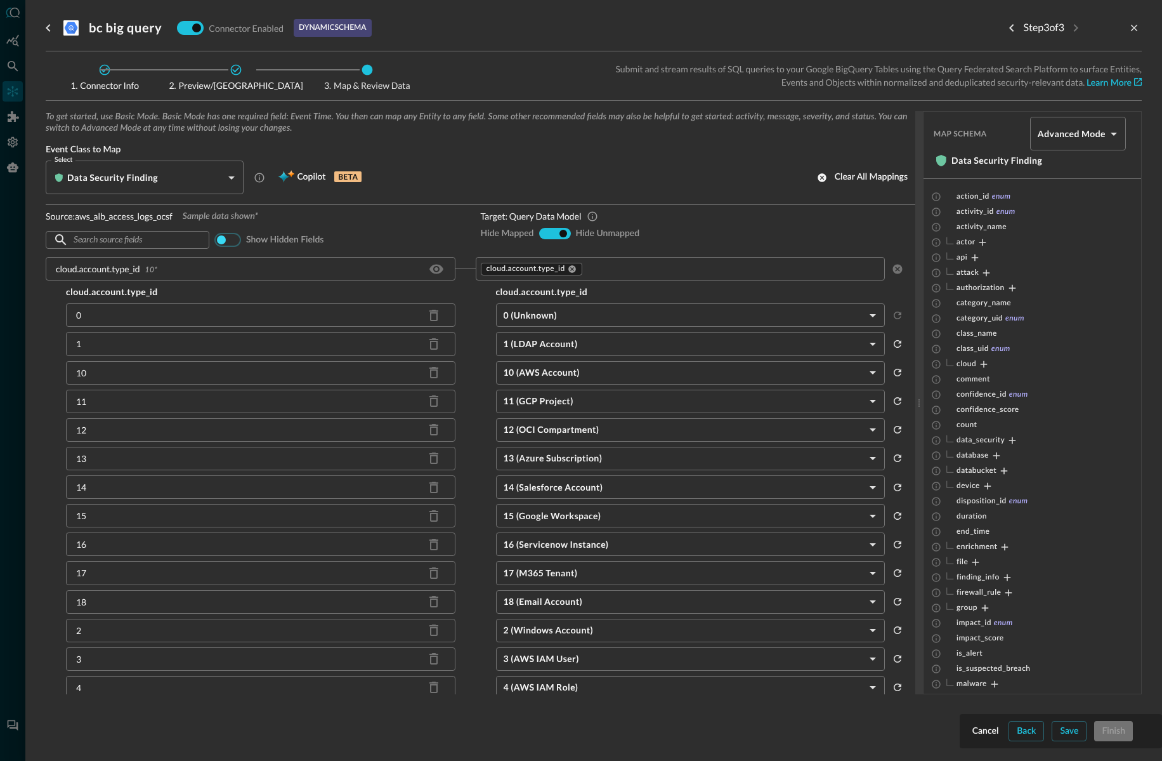
click at [218, 237] on input "checkbox" at bounding box center [221, 239] width 70 height 23
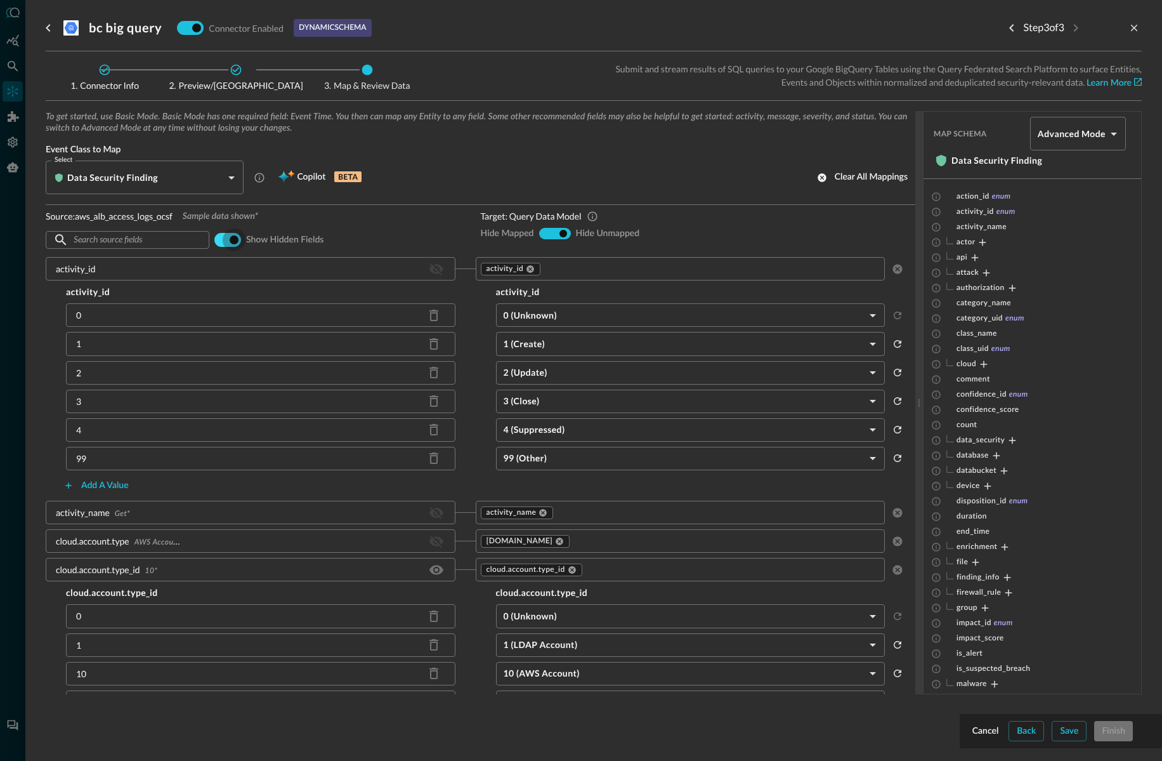
click at [223, 237] on input "checkbox" at bounding box center [234, 239] width 70 height 23
checkbox input "false"
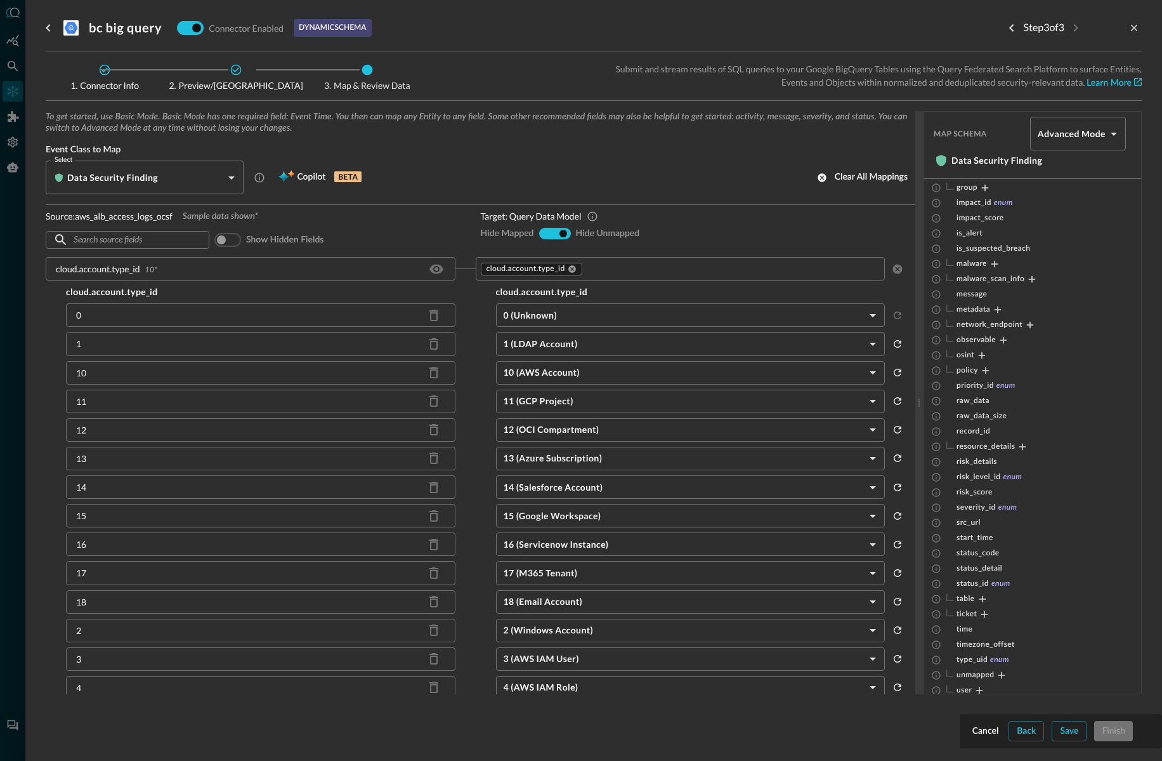
scroll to position [437, 0]
